Goal: Information Seeking & Learning: Learn about a topic

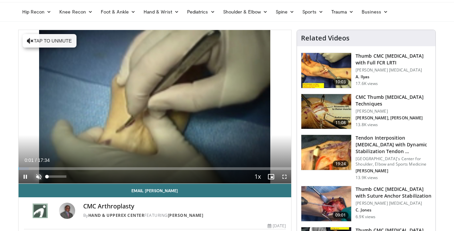
click at [36, 172] on span "Video Player" at bounding box center [38, 176] width 13 height 13
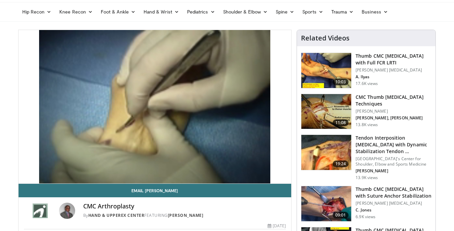
click at [358, 98] on h3 "CMC Thumb [MEDICAL_DATA] Techniques" at bounding box center [393, 100] width 76 height 13
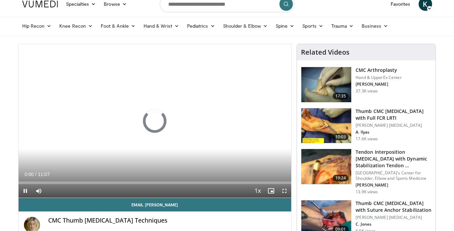
scroll to position [10, 0]
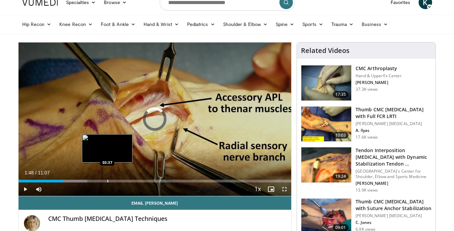
click at [107, 180] on div "Progress Bar" at bounding box center [107, 181] width 1 height 3
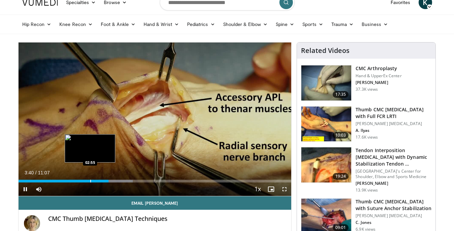
click at [90, 181] on div "Progress Bar" at bounding box center [90, 181] width 1 height 3
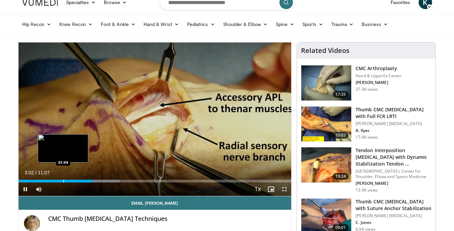
click at [63, 180] on div "Progress Bar" at bounding box center [63, 181] width 1 height 3
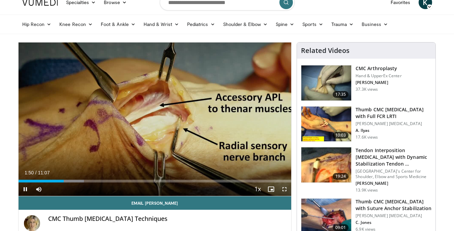
click at [69, 183] on div "Current Time 1:50 / Duration 11:07 Pause Skip Backward Skip Forward Mute Loaded…" at bounding box center [155, 188] width 273 height 13
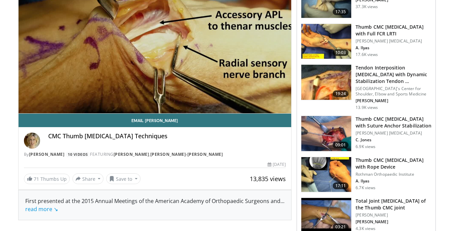
scroll to position [0, 0]
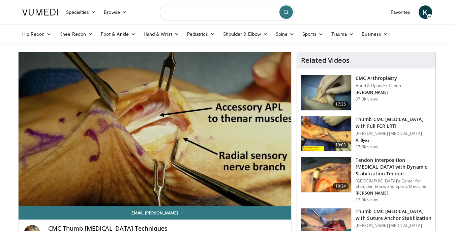
click at [193, 10] on input "Search topics, interventions" at bounding box center [227, 12] width 135 height 16
type input "**********"
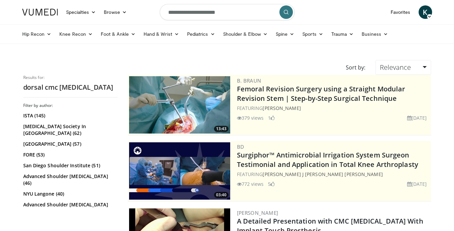
click at [203, 13] on input "**********" at bounding box center [227, 12] width 135 height 16
type input "**********"
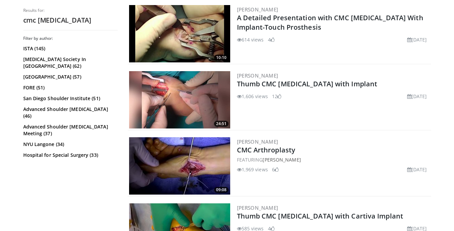
scroll to position [204, 0]
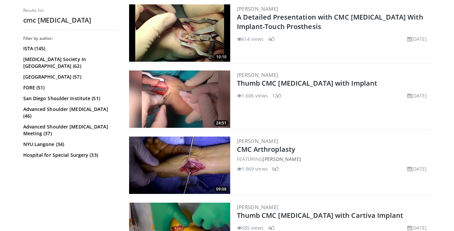
click at [262, 96] on li "1,606 views" at bounding box center [252, 95] width 31 height 7
click at [269, 85] on link "Thumb CMC [MEDICAL_DATA] with Implant" at bounding box center [307, 82] width 140 height 9
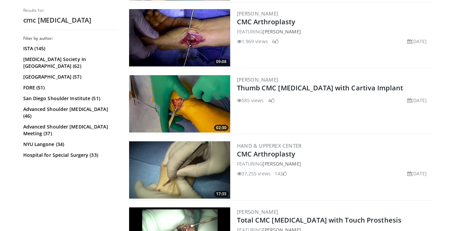
scroll to position [330, 0]
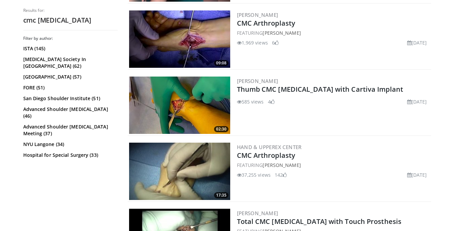
click at [181, 46] on img at bounding box center [179, 38] width 101 height 57
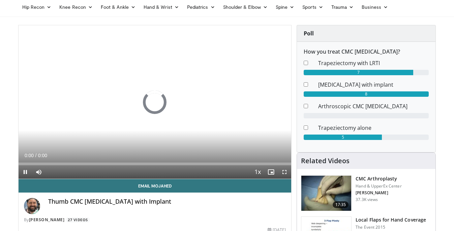
scroll to position [36, 0]
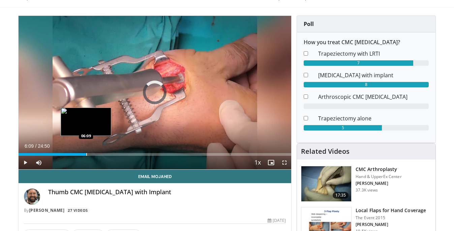
click at [86, 152] on div "Loaded : 2.67% 00:02 06:09" at bounding box center [155, 152] width 273 height 6
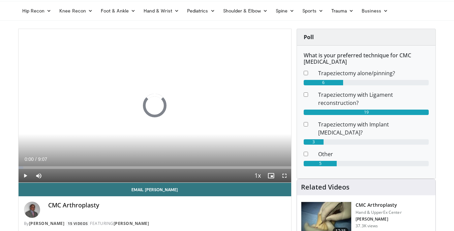
scroll to position [24, 0]
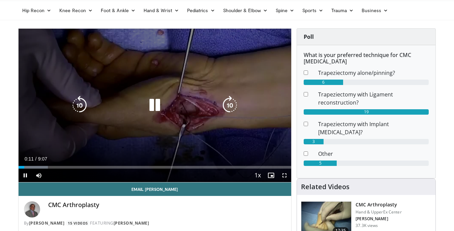
click at [159, 103] on icon "Video Player" at bounding box center [154, 105] width 19 height 19
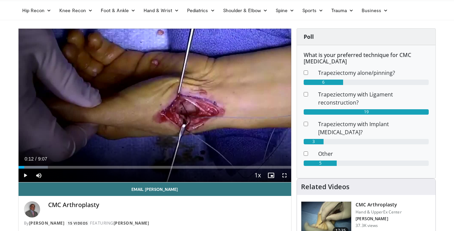
click at [163, 102] on div "10 seconds Tap to unmute" at bounding box center [155, 105] width 273 height 153
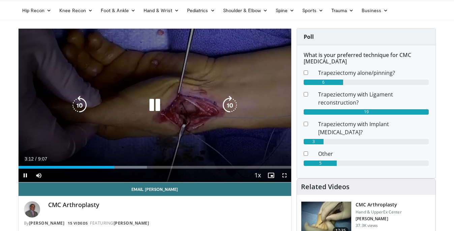
click at [157, 101] on icon "Video Player" at bounding box center [154, 105] width 19 height 19
